Goal: Complete application form: Complete application form

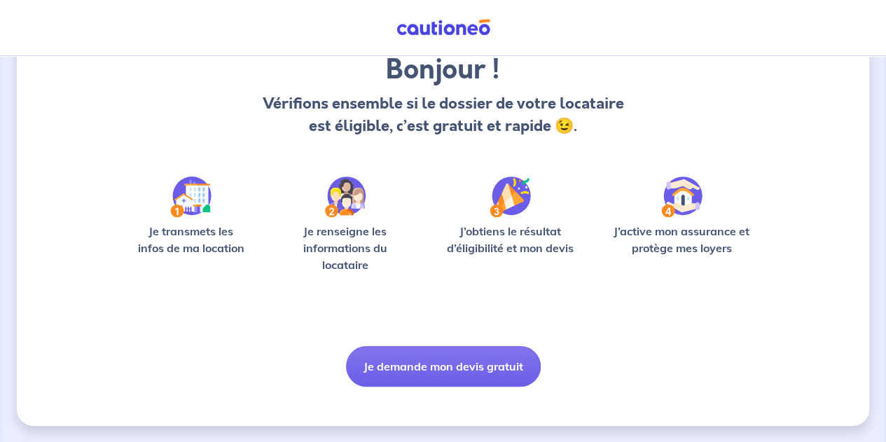
scroll to position [120, 0]
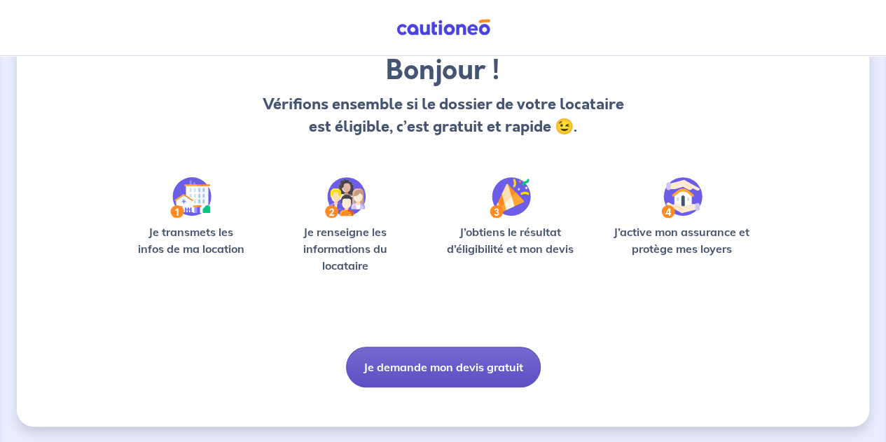
click at [447, 372] on button "Je demande mon devis gratuit" at bounding box center [443, 367] width 195 height 41
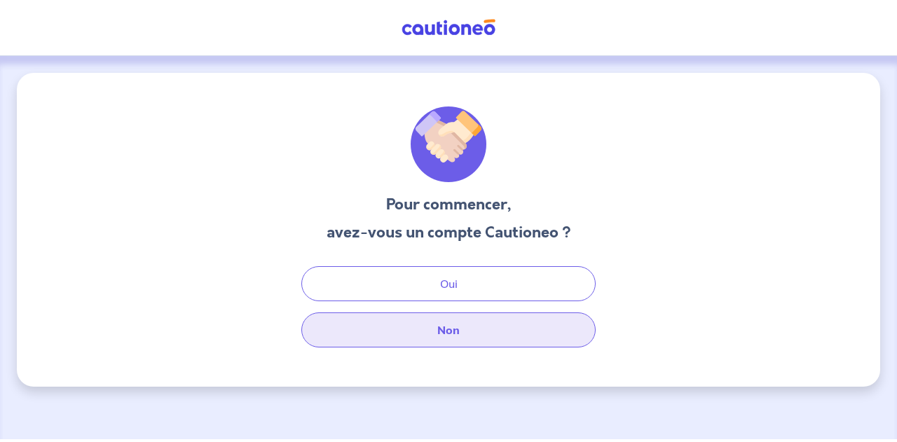
click at [439, 327] on button "Non" at bounding box center [448, 329] width 294 height 35
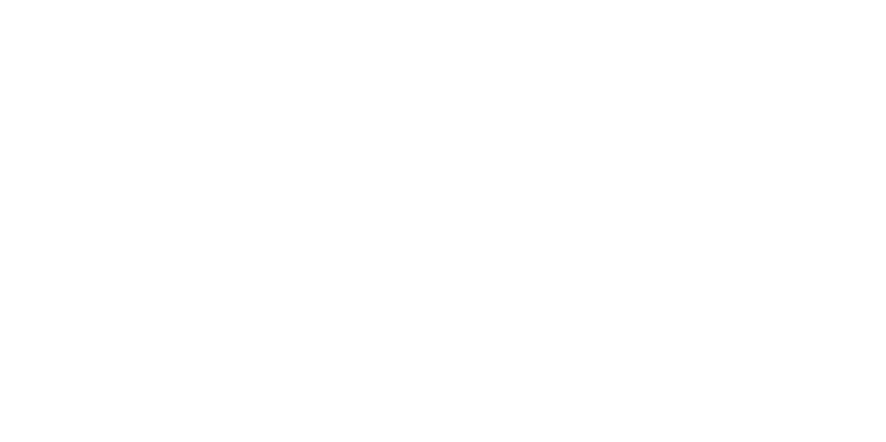
select select "FR"
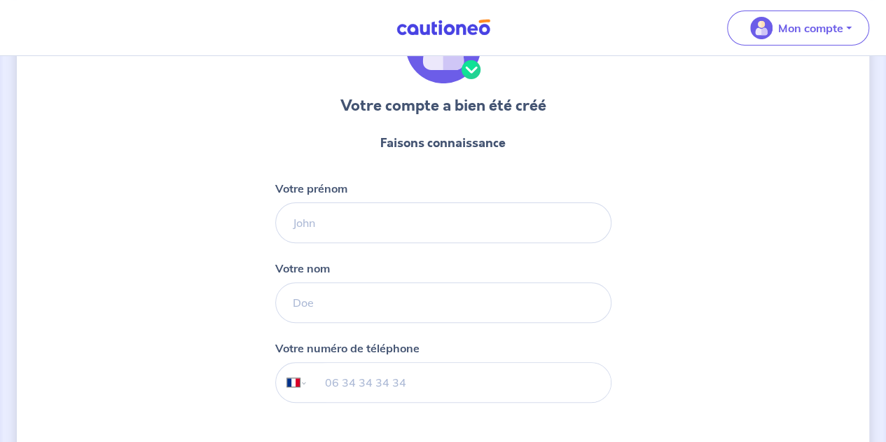
scroll to position [99, 0]
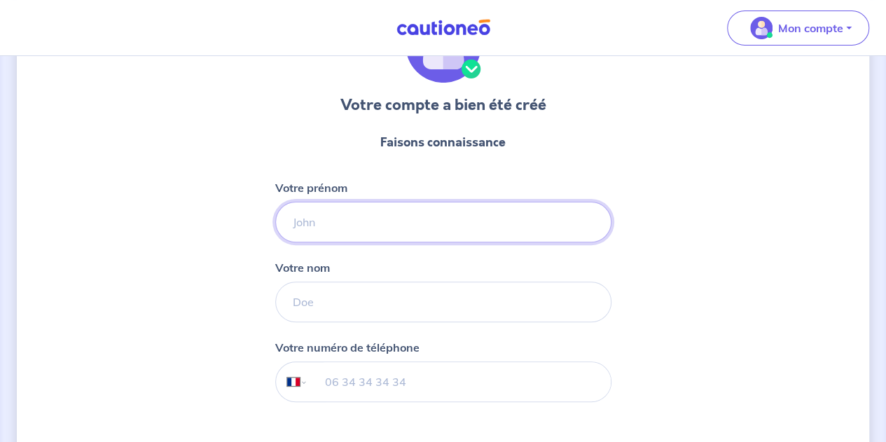
click at [376, 219] on input "Votre prénom" at bounding box center [443, 222] width 336 height 41
type input "[PERSON_NAME]"
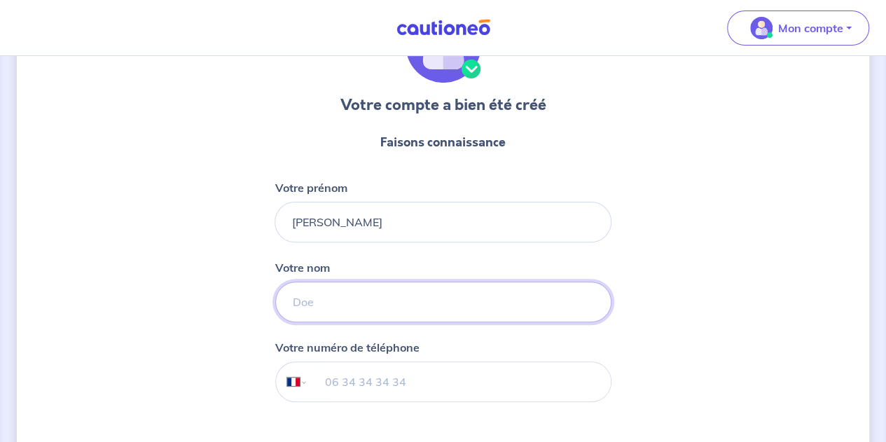
type input "Barbe"
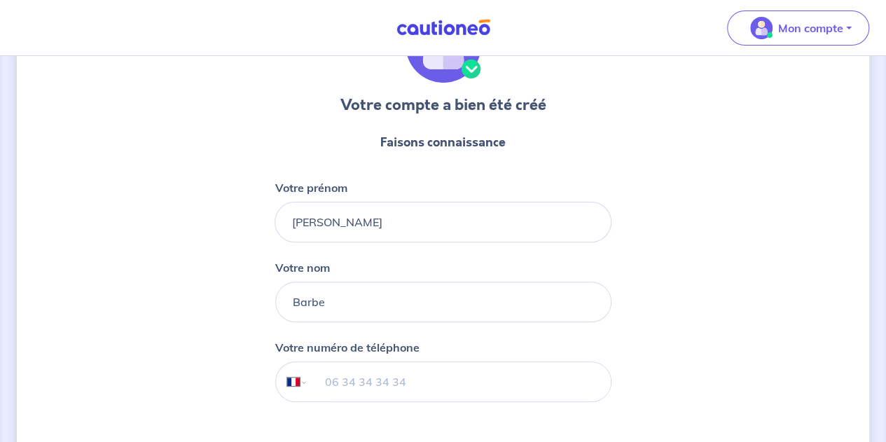
type input "06 42 58 06 27"
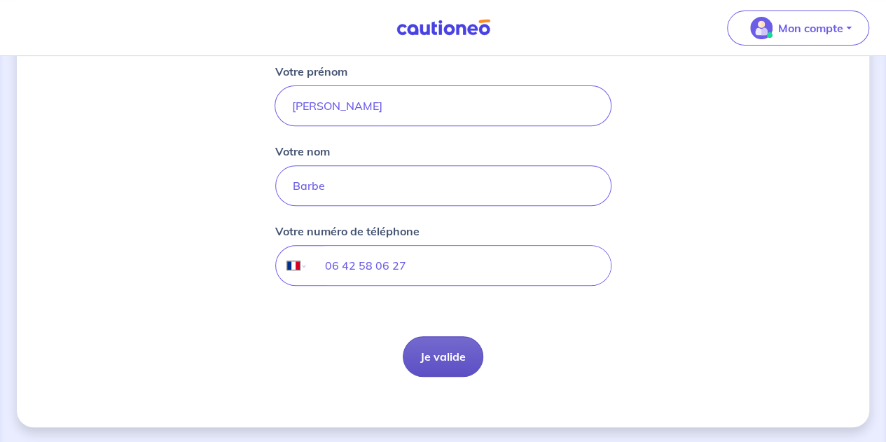
click at [457, 352] on button "Je valide" at bounding box center [443, 356] width 81 height 41
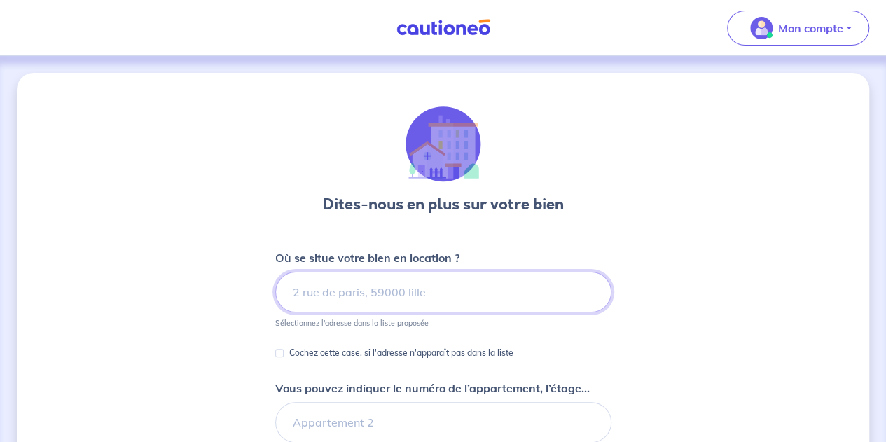
scroll to position [99, 0]
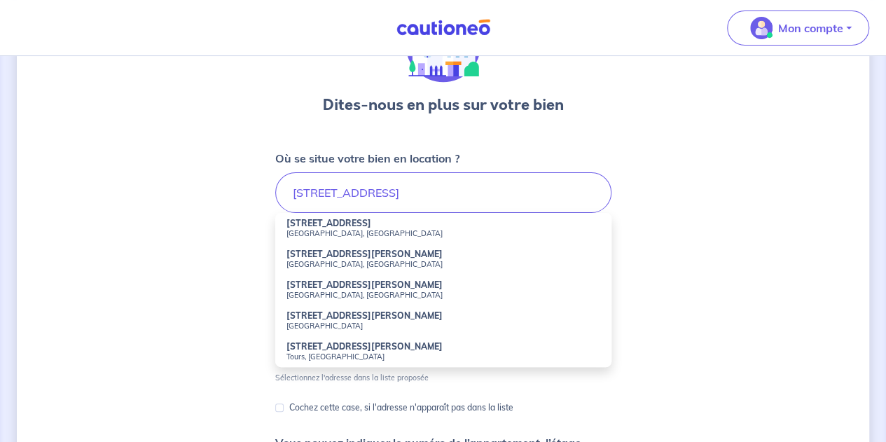
click at [390, 224] on li "[STREET_ADDRESS]" at bounding box center [443, 228] width 336 height 31
type input "[STREET_ADDRESS]"
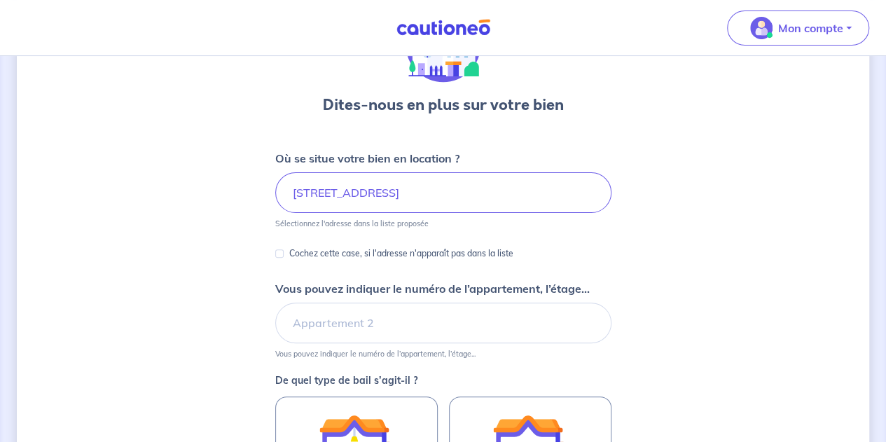
scroll to position [165, 0]
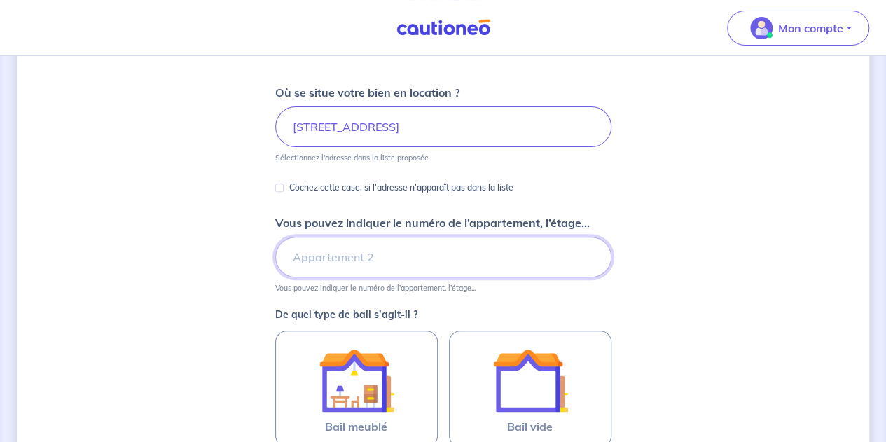
click at [364, 258] on input "Vous pouvez indiquer le numéro de l’appartement, l’étage..." at bounding box center [443, 257] width 336 height 41
type input "Bâtiment B, Etage 1"
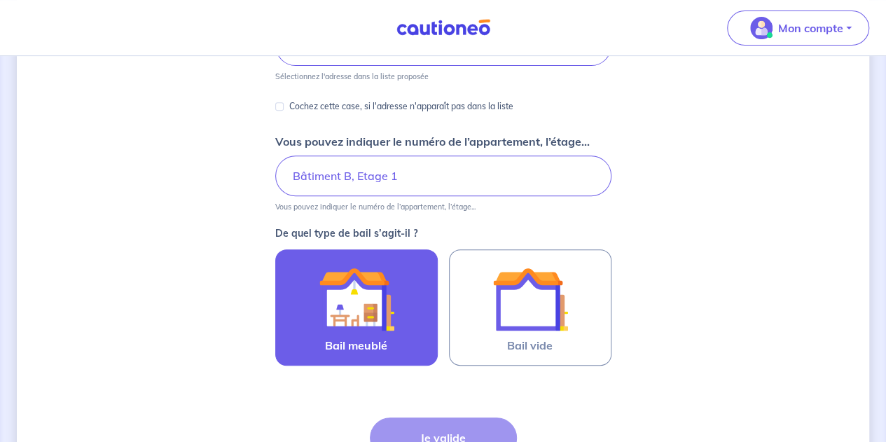
click at [352, 295] on img at bounding box center [357, 299] width 76 height 76
click at [0, 0] on input "Bail meublé" at bounding box center [0, 0] width 0 height 0
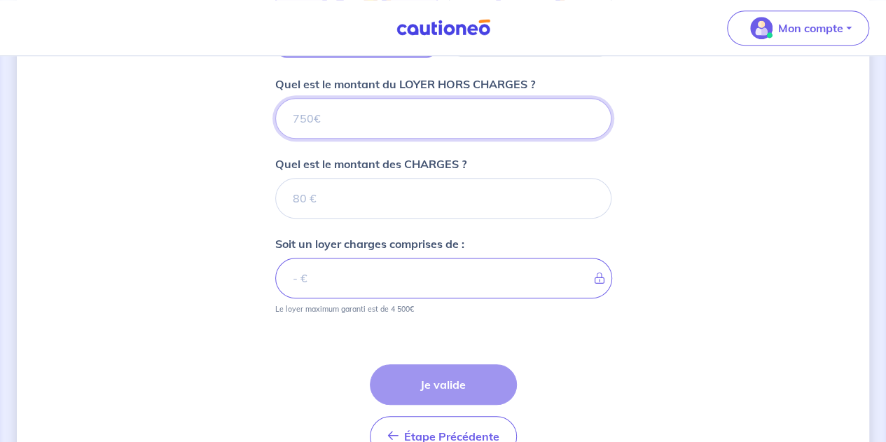
scroll to position [523, 0]
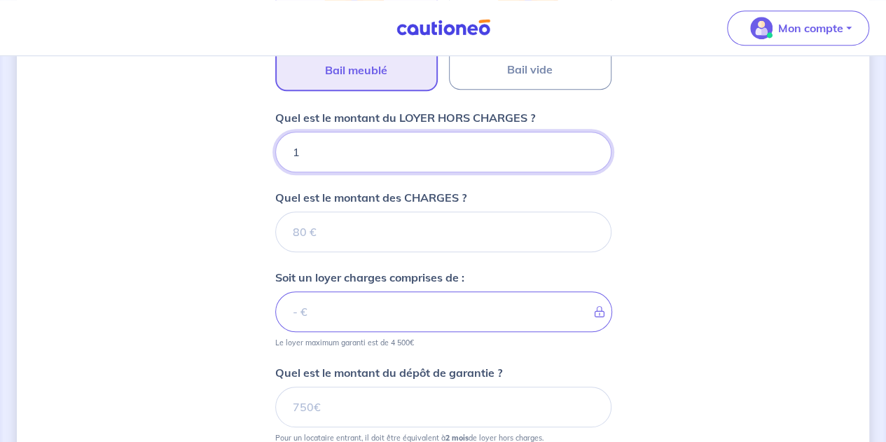
type input "10"
type input "1050"
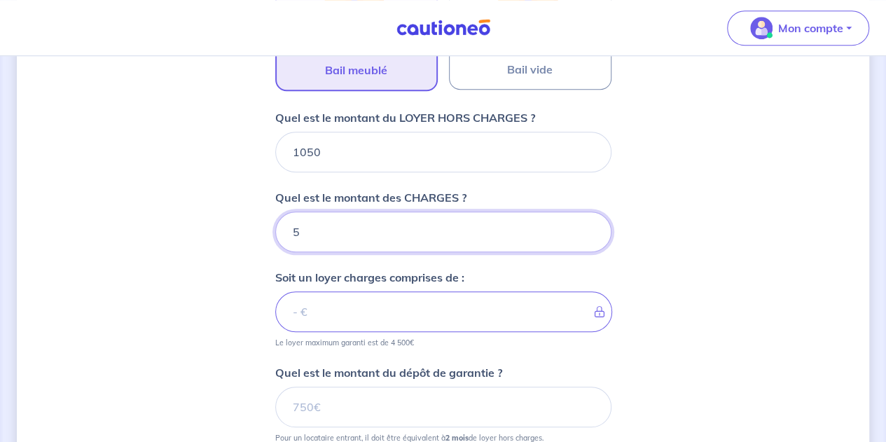
type input "50"
type input "1100"
type input "50"
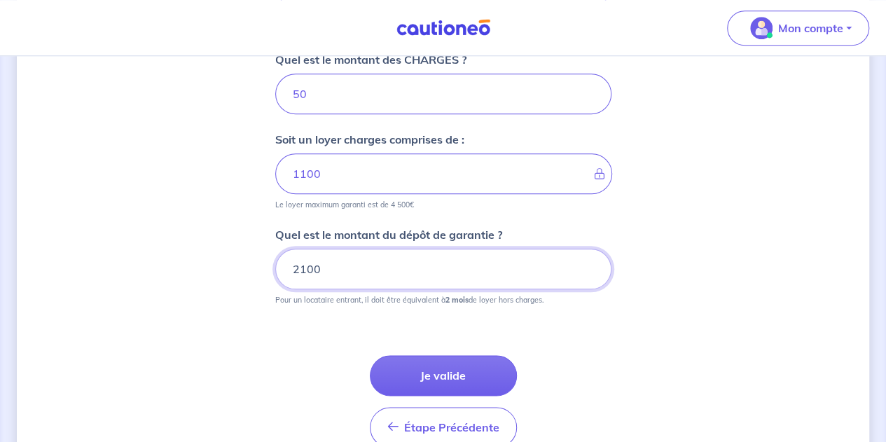
scroll to position [661, 0]
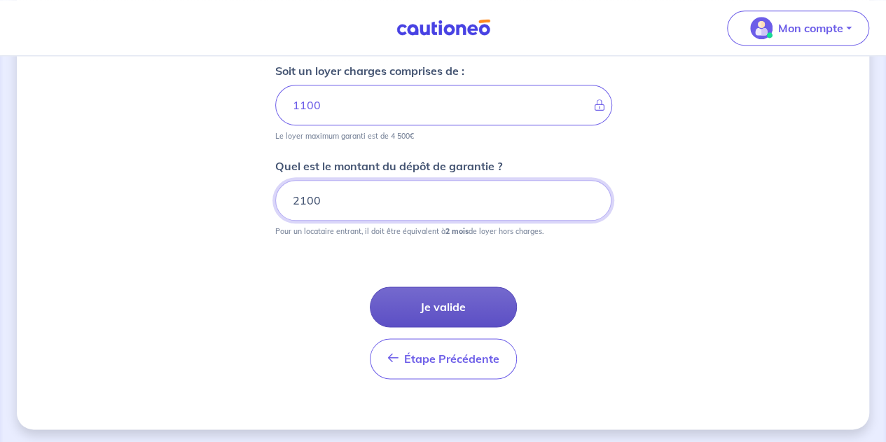
type input "2100"
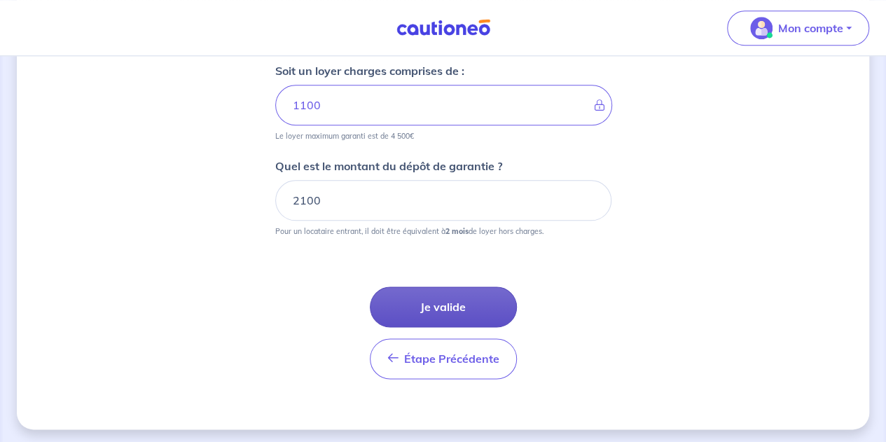
click at [439, 292] on button "Je valide" at bounding box center [443, 307] width 147 height 41
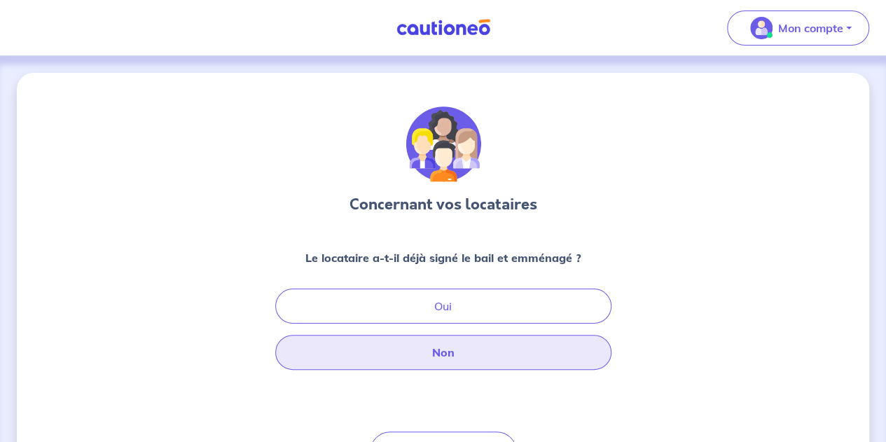
click at [448, 348] on button "Non" at bounding box center [443, 352] width 336 height 35
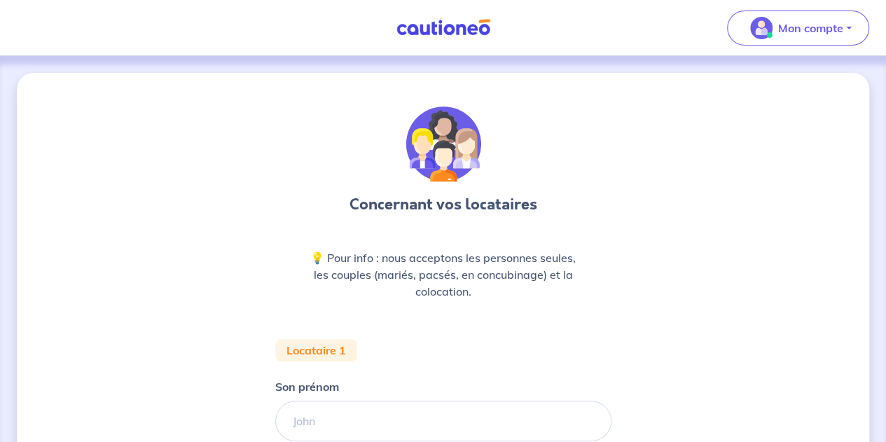
scroll to position [146, 0]
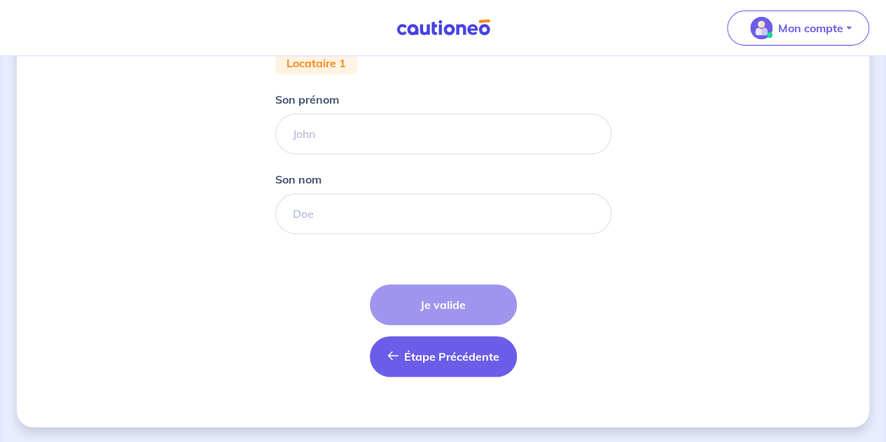
click at [408, 358] on span "Étape Précédente" at bounding box center [451, 357] width 95 height 14
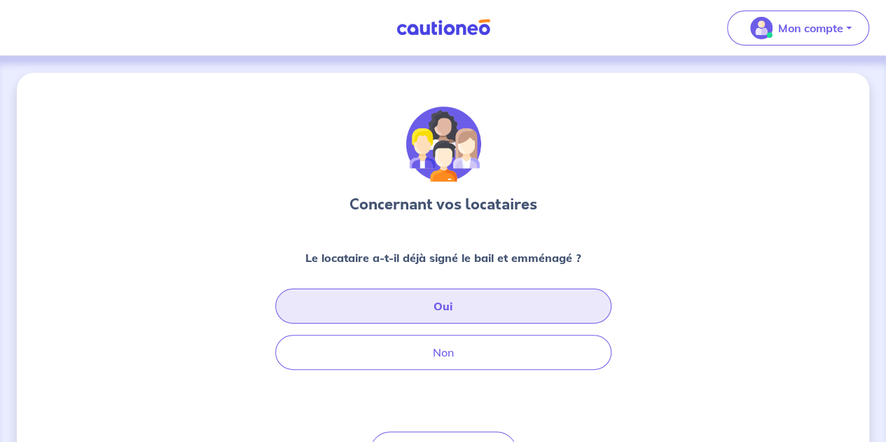
click at [438, 310] on button "Oui" at bounding box center [443, 306] width 336 height 35
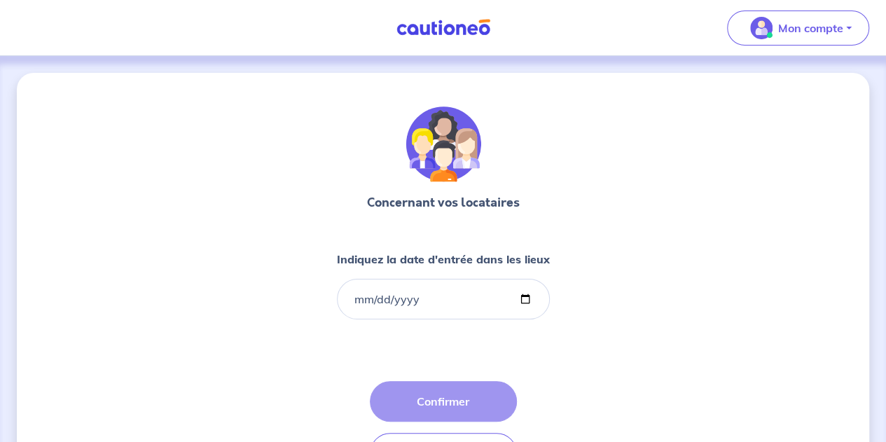
scroll to position [74, 0]
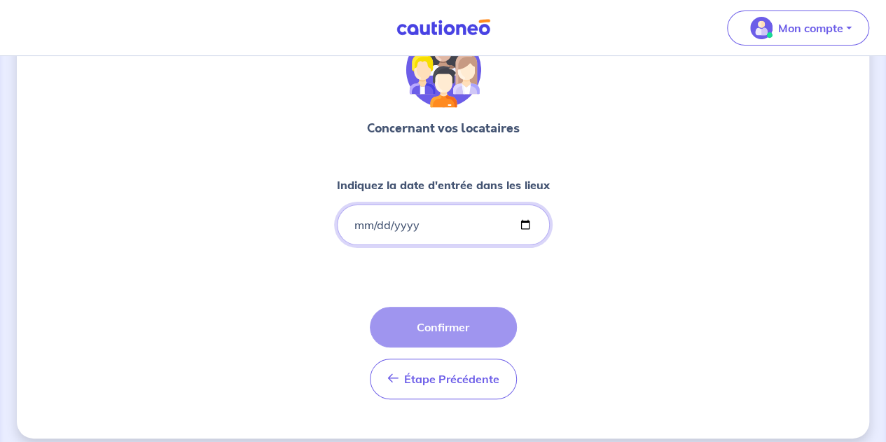
click at [359, 224] on input "Indiquez la date d'entrée dans les lieux" at bounding box center [443, 225] width 213 height 41
click at [357, 224] on input "Indiquez la date d'entrée dans les lieux" at bounding box center [443, 225] width 213 height 41
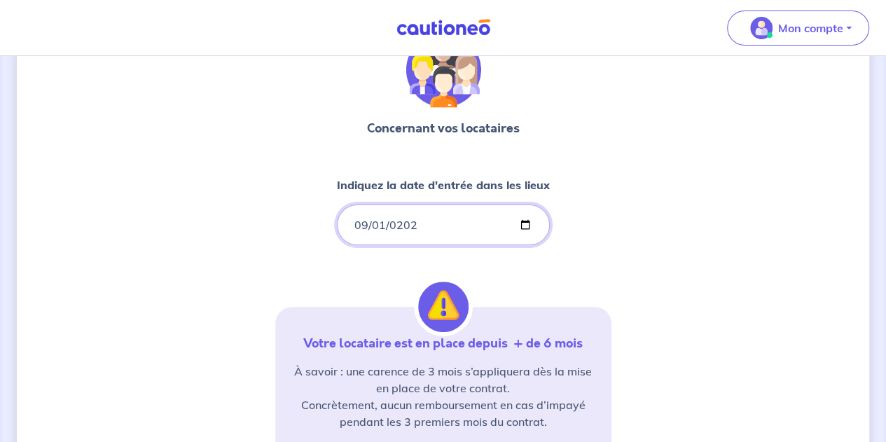
type input "[DATE]"
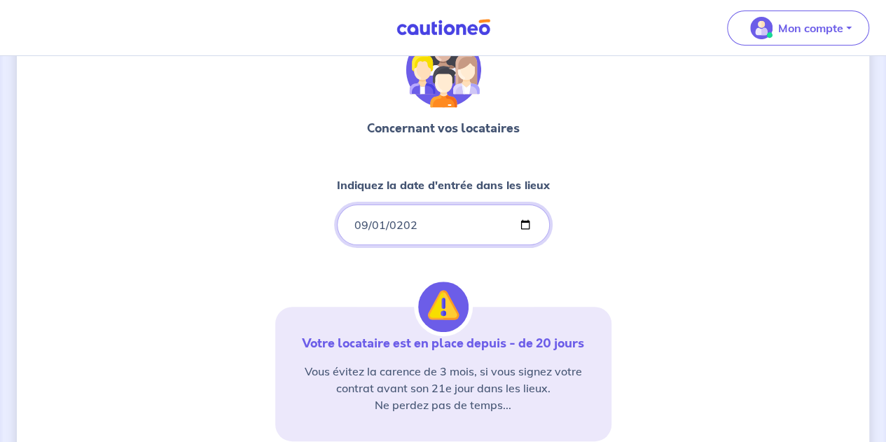
scroll to position [114, 0]
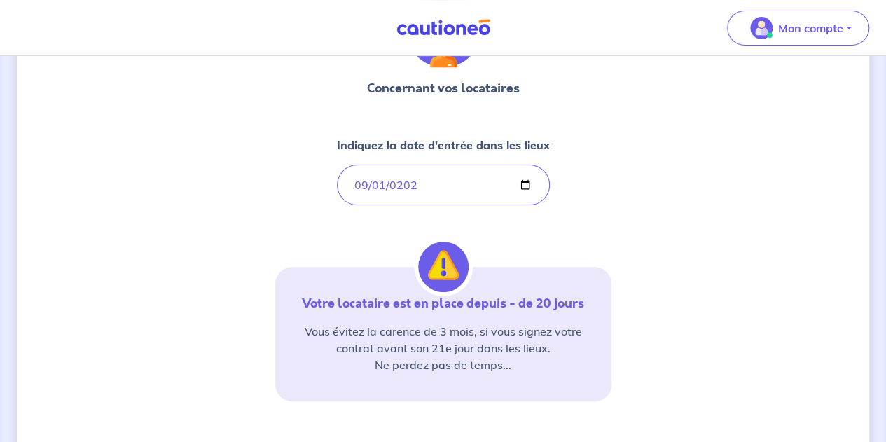
click at [387, 246] on div "Concernant vos locataires Indiquez la date d'entrée dans les lieux [DATE] Votre…" at bounding box center [443, 279] width 336 height 575
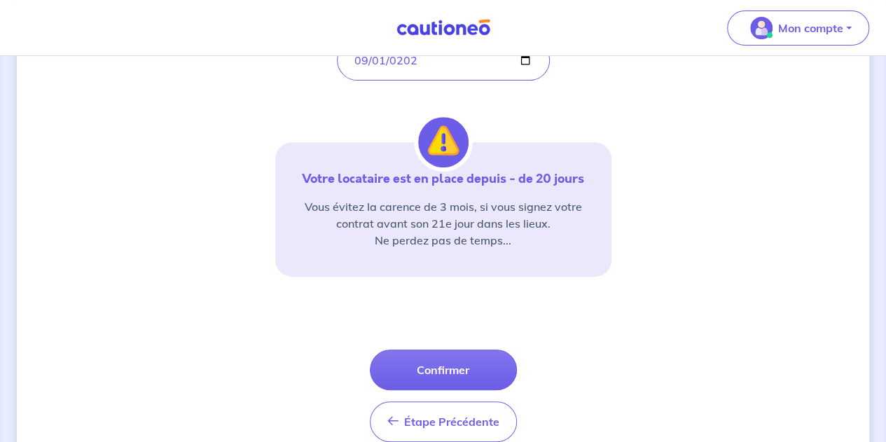
scroll to position [216, 0]
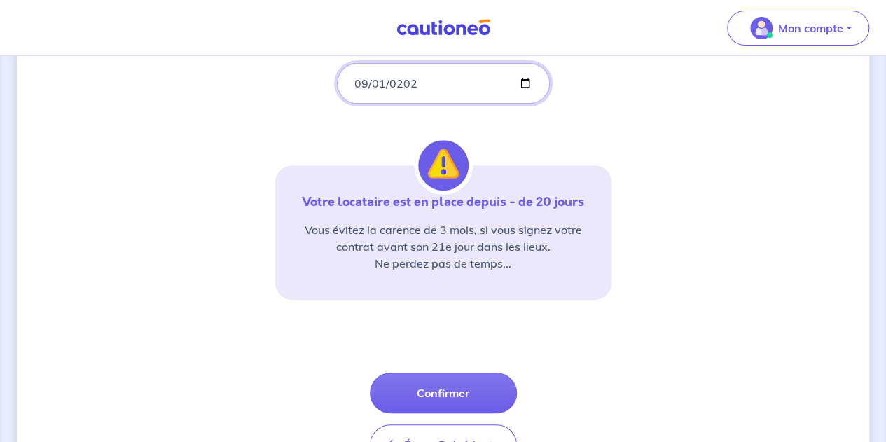
click at [384, 83] on input "[DATE]" at bounding box center [443, 83] width 213 height 41
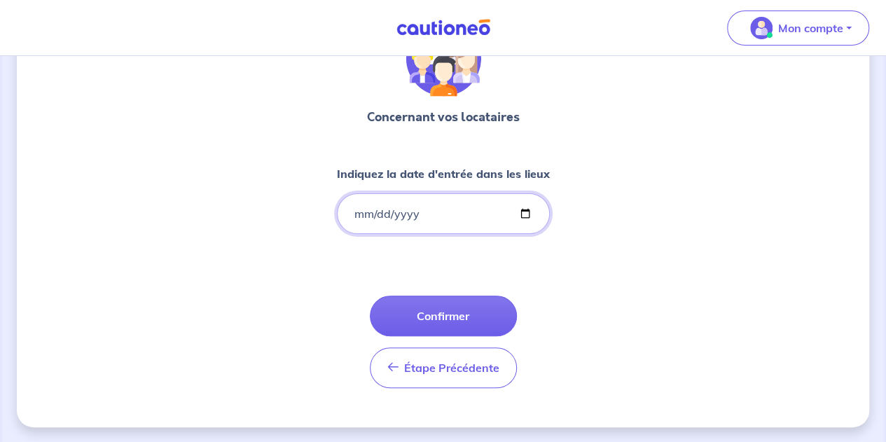
type input "[DATE]"
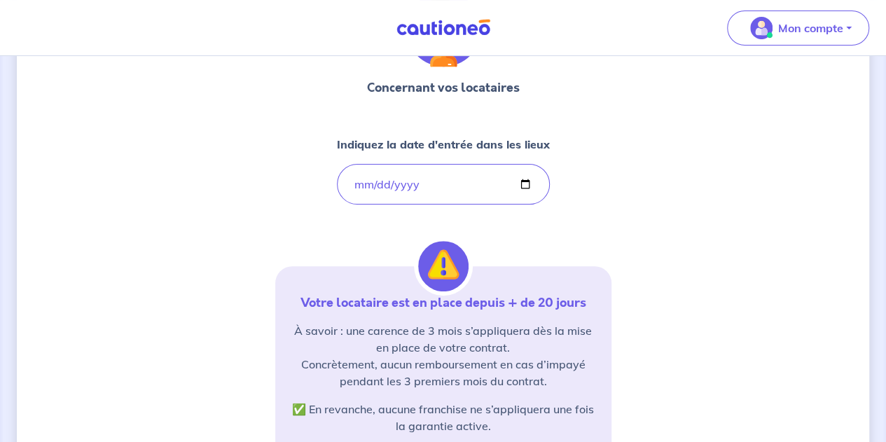
scroll to position [83, 0]
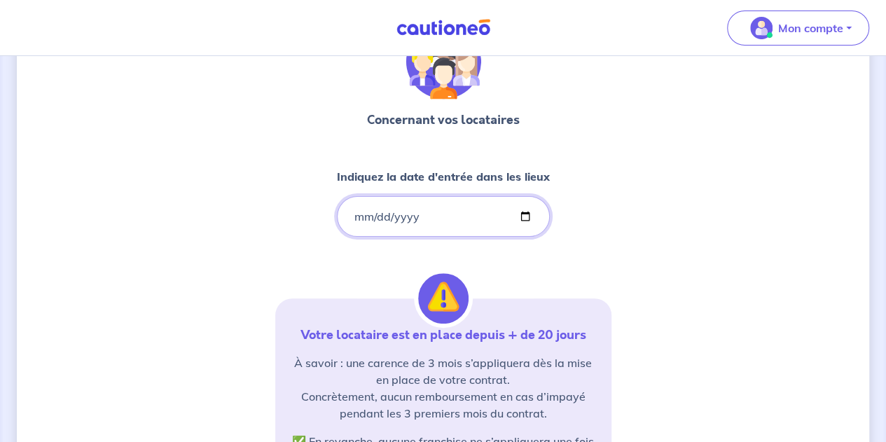
click at [381, 215] on input "[DATE]" at bounding box center [443, 216] width 213 height 41
type input "[DATE]"
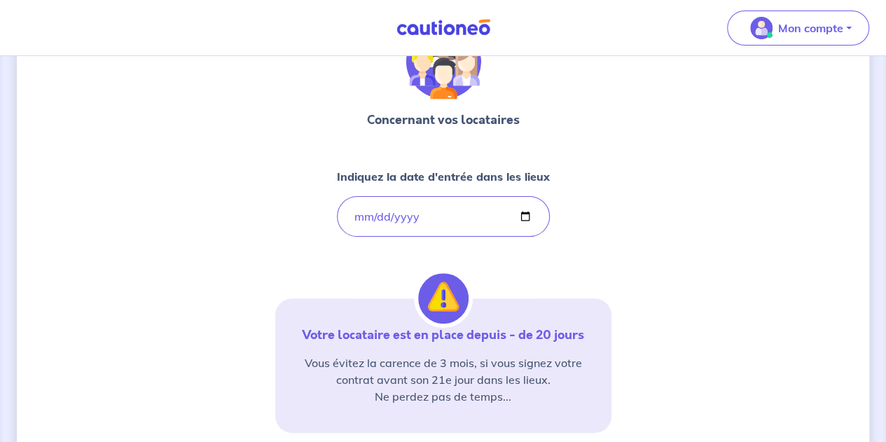
scroll to position [261, 0]
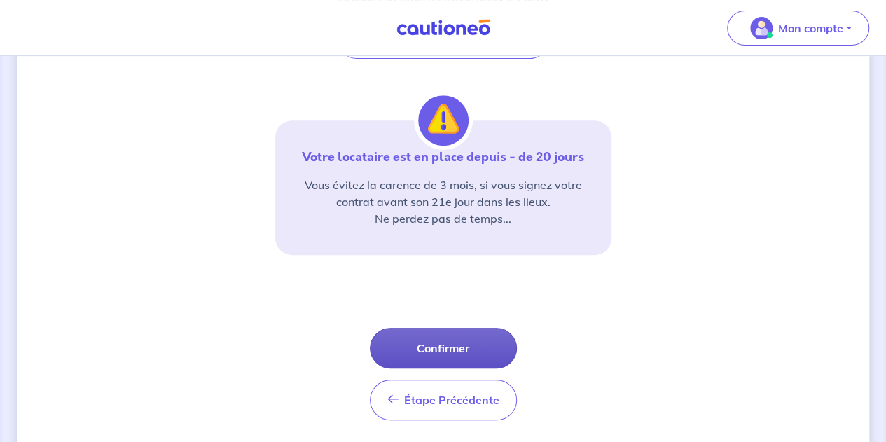
click at [439, 344] on button "Confirmer" at bounding box center [443, 348] width 147 height 41
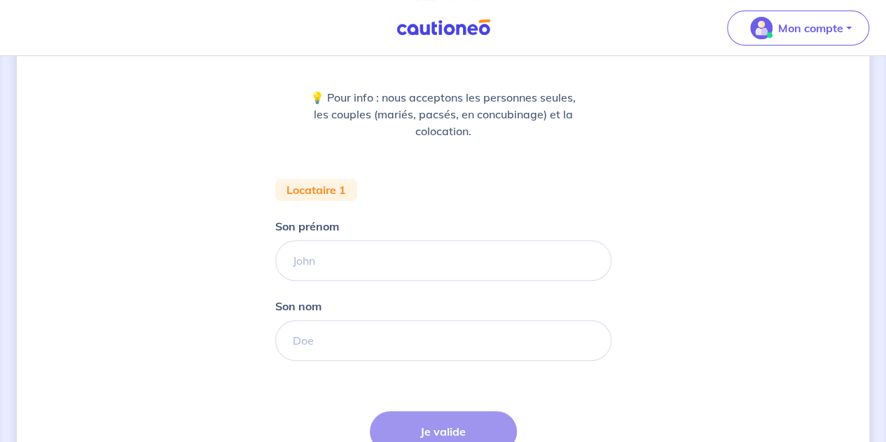
scroll to position [161, 0]
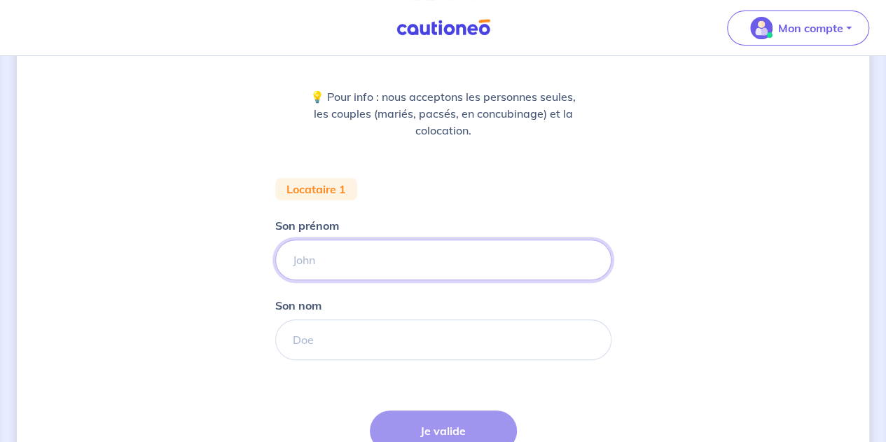
click at [342, 253] on input "Son prénom" at bounding box center [443, 260] width 336 height 41
type input "Charlotte"
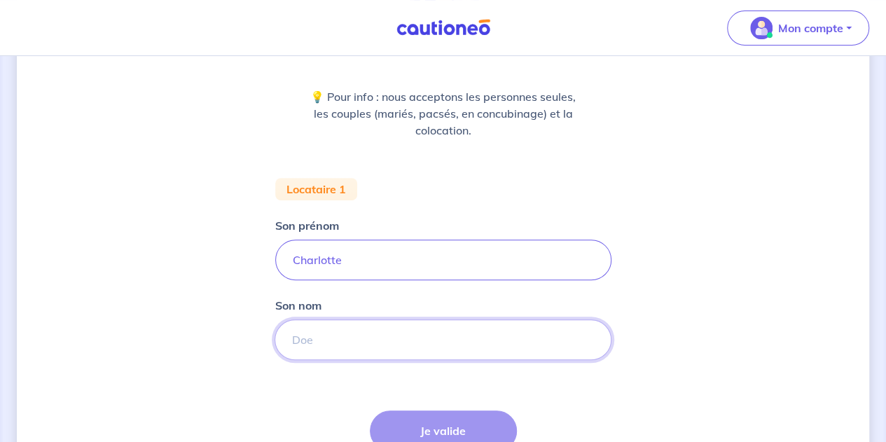
click at [345, 335] on input "Son nom" at bounding box center [443, 339] width 337 height 41
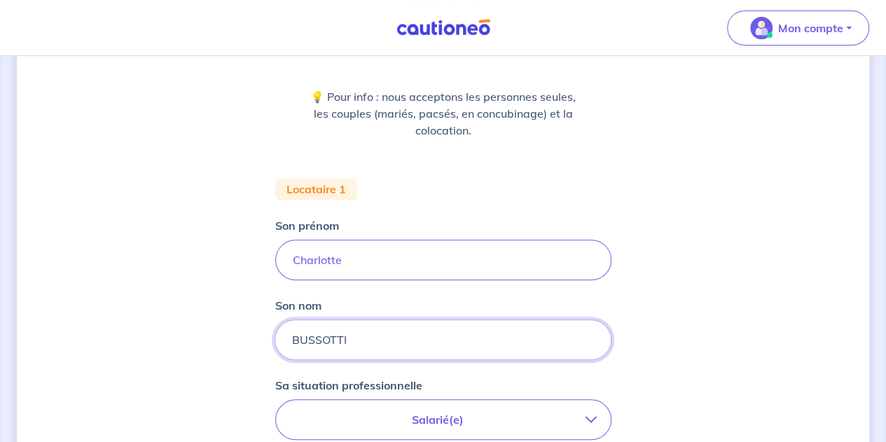
type input "BUSSOTTI"
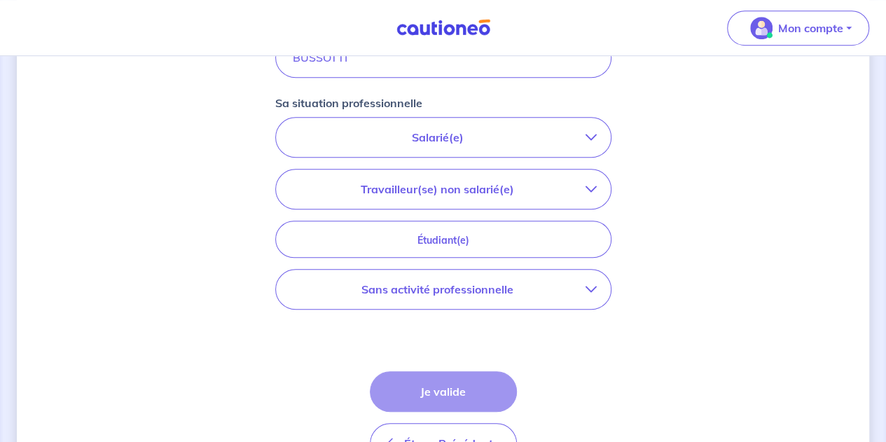
scroll to position [451, 0]
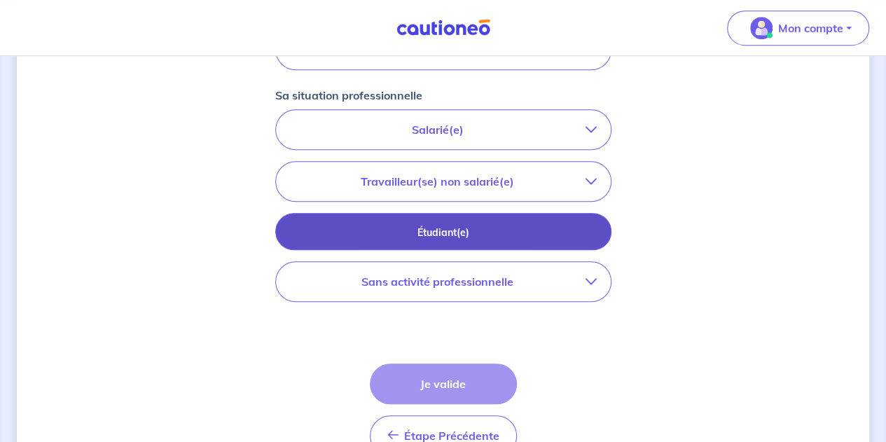
click at [467, 226] on p "Étudiant(e)" at bounding box center [443, 232] width 301 height 15
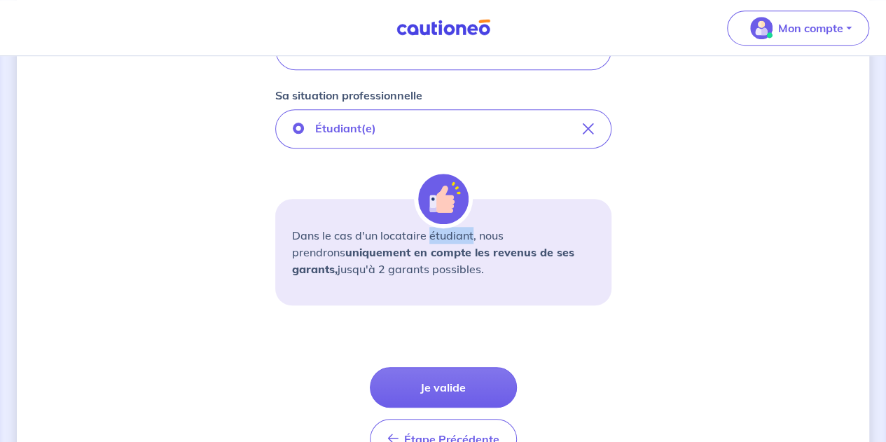
click at [467, 227] on p "Dans le cas d'un locataire étudiant, nous prendrons uniquement en compte les re…" at bounding box center [443, 252] width 303 height 50
drag, startPoint x: 458, startPoint y: 367, endPoint x: 336, endPoint y: 274, distance: 153.4
click at [336, 274] on p "Dans le cas d'un locataire étudiant, nous prendrons uniquement en compte les re…" at bounding box center [443, 252] width 303 height 50
drag, startPoint x: 336, startPoint y: 274, endPoint x: 436, endPoint y: 259, distance: 100.6
click at [436, 259] on p "Dans le cas d'un locataire étudiant, nous prendrons uniquement en compte les re…" at bounding box center [443, 252] width 303 height 50
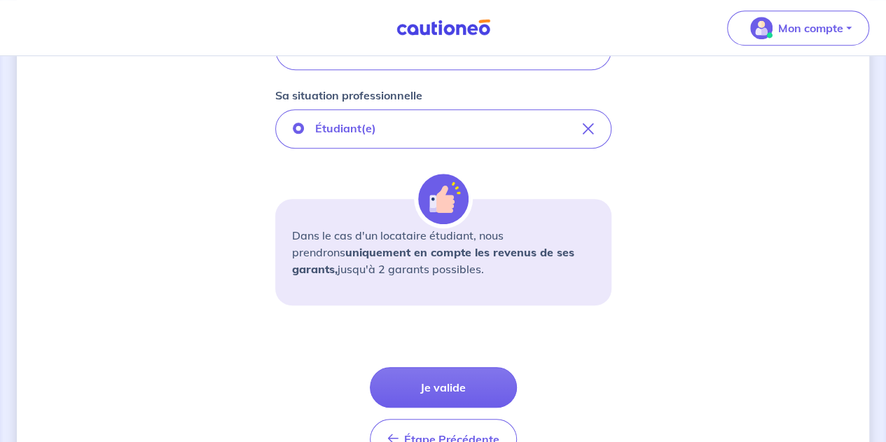
click at [366, 273] on p "Dans le cas d'un locataire étudiant, nous prendrons uniquement en compte les re…" at bounding box center [443, 252] width 303 height 50
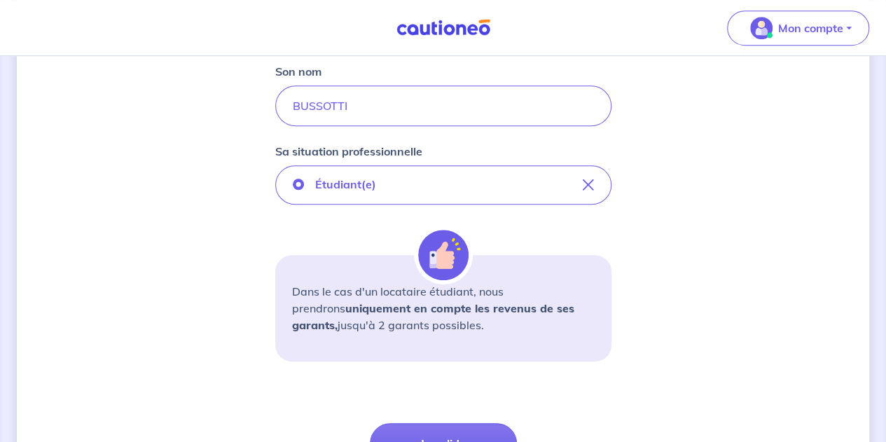
scroll to position [534, 0]
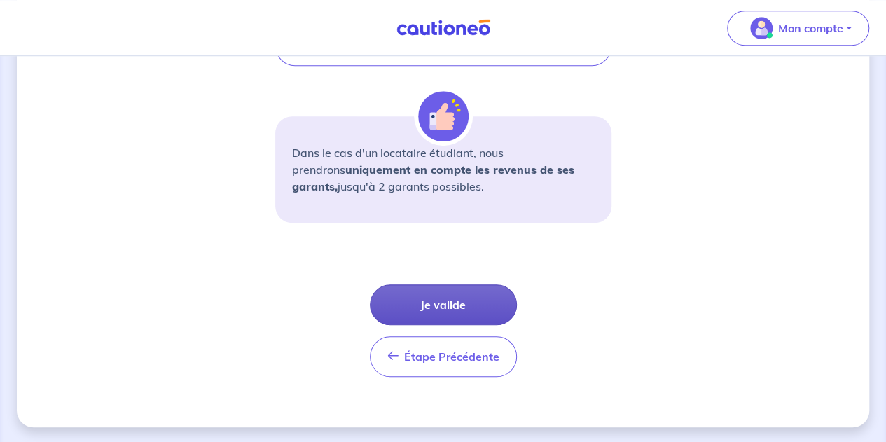
click at [441, 302] on button "Je valide" at bounding box center [443, 304] width 147 height 41
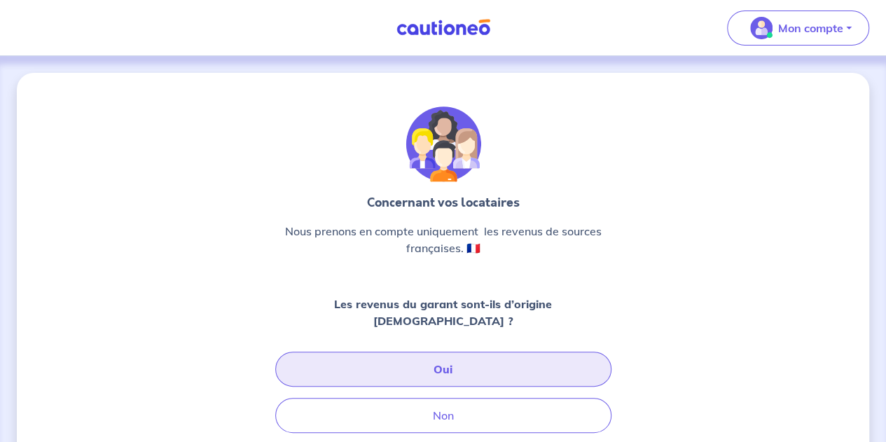
click at [457, 352] on button "Oui" at bounding box center [443, 369] width 336 height 35
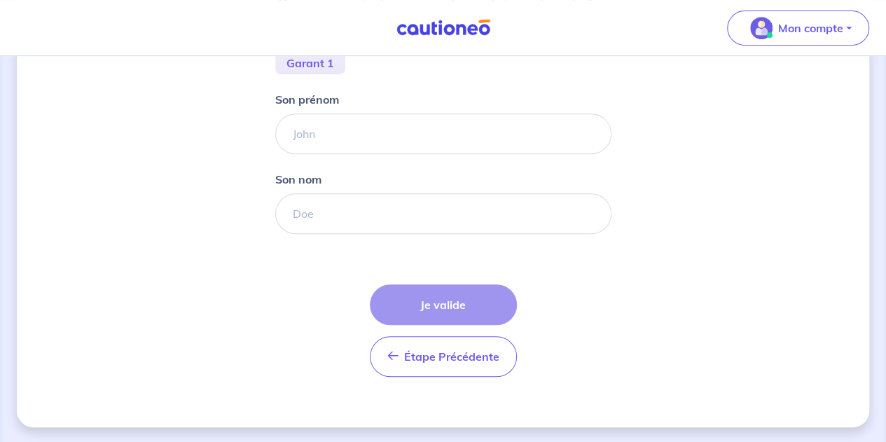
scroll to position [106, 0]
